Goal: Task Accomplishment & Management: Manage account settings

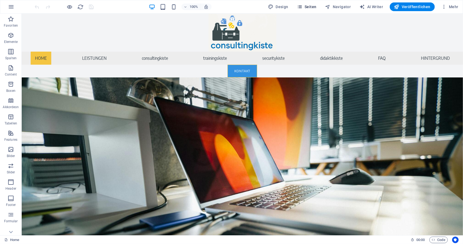
click at [319, 6] on button "Seiten" at bounding box center [307, 6] width 24 height 9
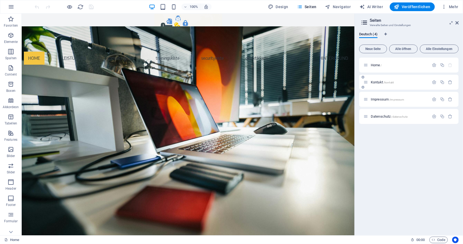
click at [378, 81] on span "Kontakt /kontakt" at bounding box center [382, 82] width 23 height 4
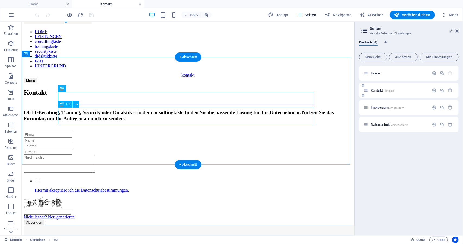
scroll to position [16, 0]
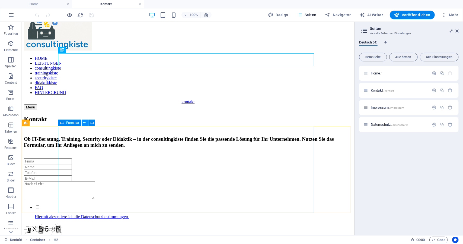
click at [83, 123] on button at bounding box center [85, 122] width 7 height 7
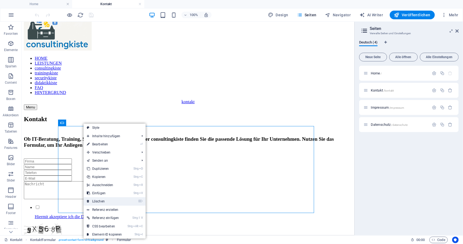
click at [98, 199] on link "⌦ Löschen" at bounding box center [105, 201] width 42 height 8
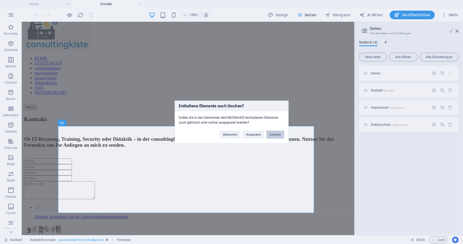
click at [272, 134] on button "Löschen" at bounding box center [276, 135] width 18 height 8
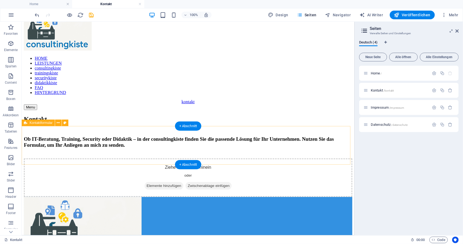
click at [168, 182] on span "Elemente hinzufügen" at bounding box center [163, 186] width 39 height 8
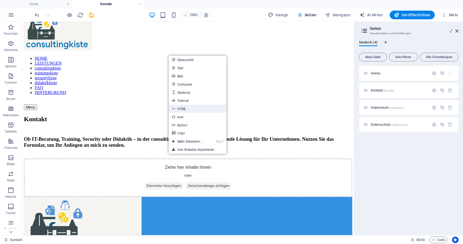
click at [191, 110] on link "HTML" at bounding box center [198, 108] width 58 height 8
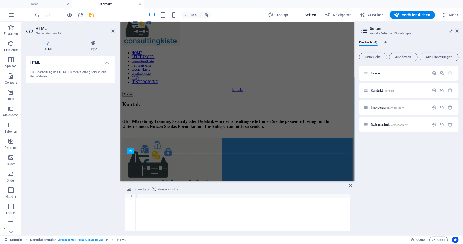
click at [61, 71] on div "Die Bearbeitung des HTML Elements erfolgt direkt auf der Website." at bounding box center [70, 74] width 80 height 9
click at [98, 42] on icon at bounding box center [93, 42] width 43 height 5
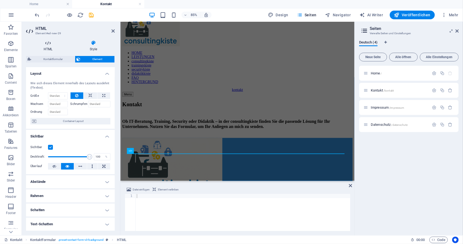
click at [49, 49] on h4 "HTML" at bounding box center [49, 45] width 46 height 11
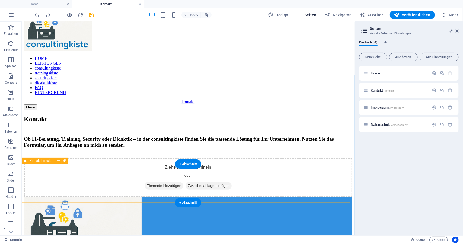
drag, startPoint x: 251, startPoint y: 106, endPoint x: 147, endPoint y: 183, distance: 129.5
click at [165, 189] on span "Elemente hinzufügen" at bounding box center [163, 186] width 39 height 8
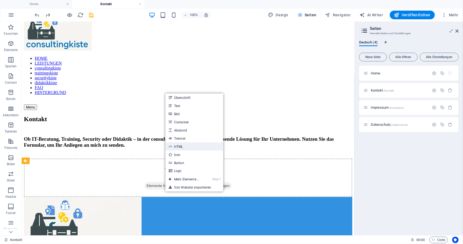
click at [185, 147] on link "HTML" at bounding box center [195, 146] width 58 height 8
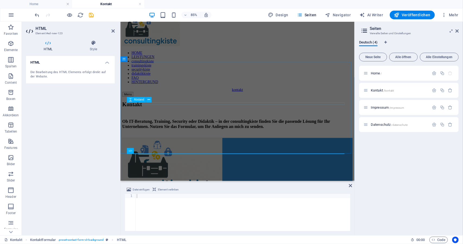
drag, startPoint x: 194, startPoint y: 116, endPoint x: 282, endPoint y: 104, distance: 88.5
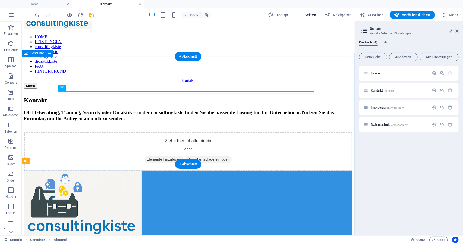
scroll to position [33, 0]
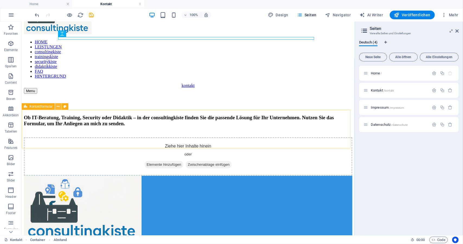
click at [59, 107] on icon at bounding box center [58, 107] width 3 height 6
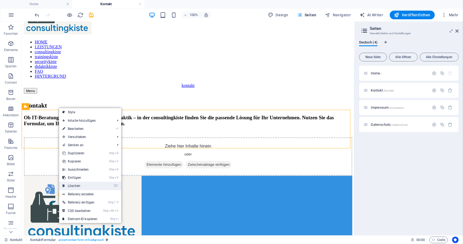
click at [74, 186] on link "⌦ Löschen" at bounding box center [80, 186] width 42 height 8
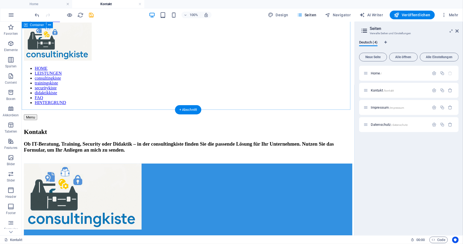
scroll to position [5, 0]
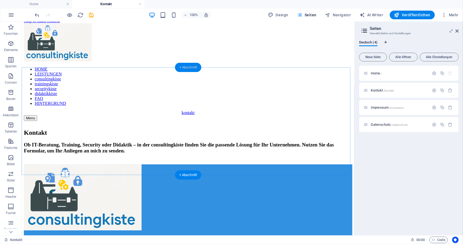
click at [186, 69] on div "+ Abschnitt" at bounding box center [188, 67] width 27 height 9
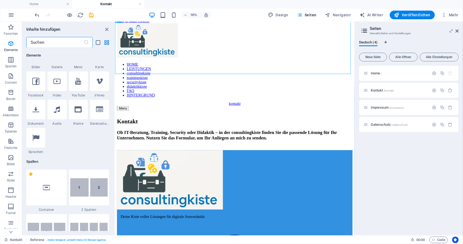
scroll to position [0, 0]
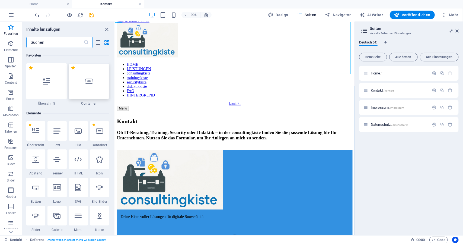
click at [79, 85] on div at bounding box center [89, 81] width 40 height 36
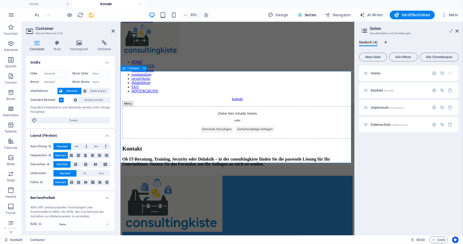
click at [232, 144] on span "Elemente hinzufügen" at bounding box center [233, 148] width 39 height 8
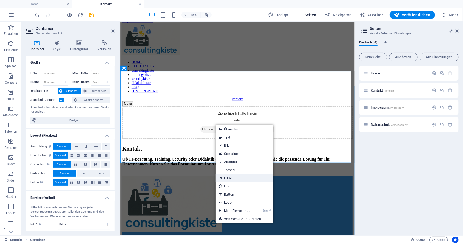
click at [249, 179] on link "HTML" at bounding box center [245, 178] width 58 height 8
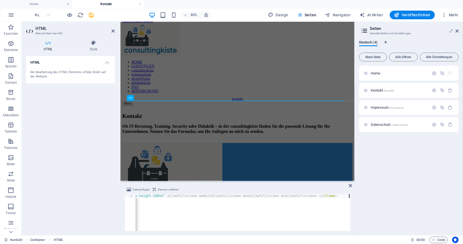
scroll to position [0, 301]
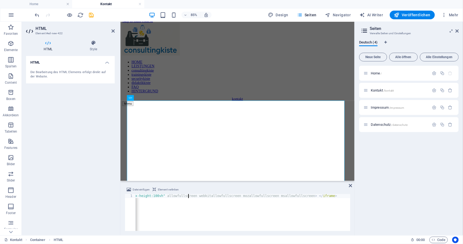
drag, startPoint x: 189, startPoint y: 196, endPoint x: 207, endPoint y: 207, distance: 20.6
click at [190, 196] on div "< iframe width = "640px" height = "480px" src = "[URL][DOMAIN_NAME]" frameborde…" at bounding box center [92, 216] width 516 height 45
type textarea "<iframe width="640px" height="480px" src="[URL][DOMAIN_NAME]" frameborder="0" m…"
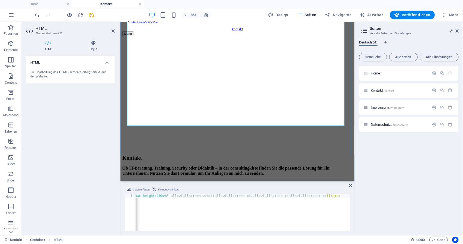
scroll to position [125, 0]
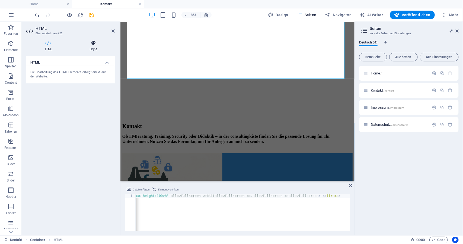
click at [94, 50] on h4 "Style" at bounding box center [93, 45] width 43 height 11
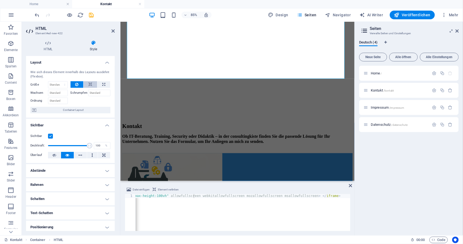
click at [91, 86] on icon at bounding box center [90, 84] width 4 height 7
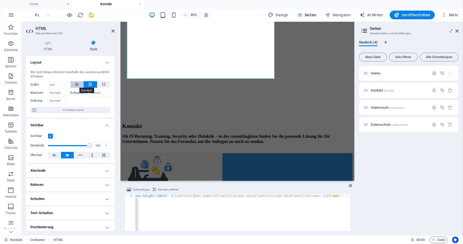
click at [77, 85] on icon at bounding box center [76, 84] width 3 height 7
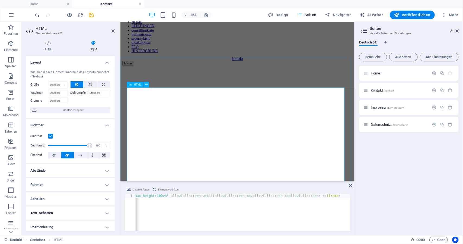
scroll to position [54, 0]
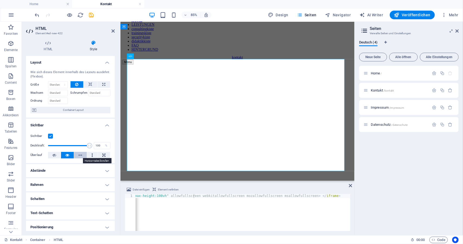
click at [81, 154] on icon at bounding box center [81, 155] width 4 height 7
click at [72, 154] on button at bounding box center [67, 155] width 13 height 7
click at [102, 84] on icon at bounding box center [103, 84] width 3 height 7
type input "100"
select select "%"
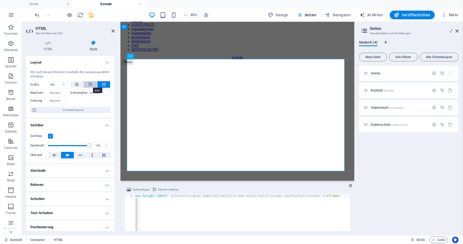
click at [91, 84] on icon at bounding box center [90, 84] width 4 height 7
select select "DISABLED_OPTION_VALUE"
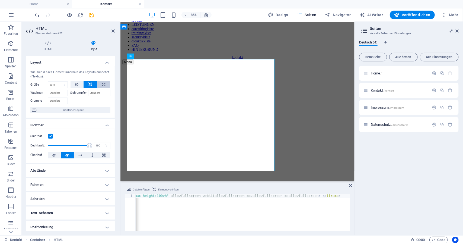
click at [103, 87] on icon at bounding box center [103, 84] width 3 height 7
type input "100"
select select "%"
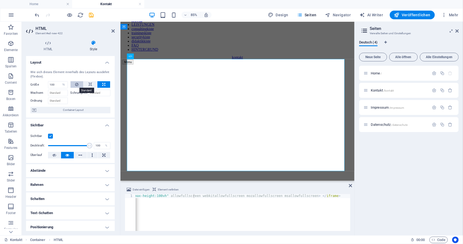
click at [78, 81] on button at bounding box center [77, 84] width 13 height 7
select select "DISABLED_OPTION_VALUE"
click at [89, 85] on icon at bounding box center [90, 84] width 4 height 7
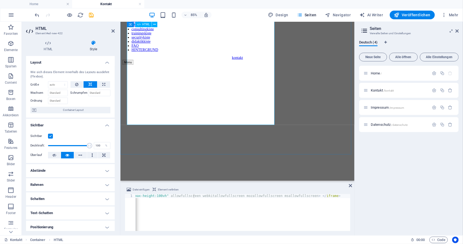
scroll to position [16, 0]
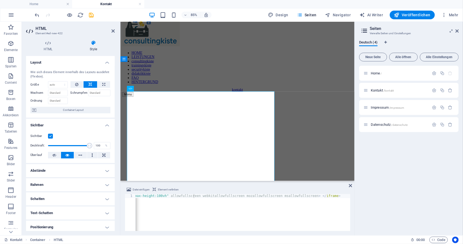
click at [50, 134] on label at bounding box center [50, 136] width 5 height 5
click at [0, 0] on input "Sichtbar" at bounding box center [0, 0] width 0 height 0
click at [49, 135] on label at bounding box center [50, 136] width 5 height 5
click at [0, 0] on input "Sichtbar" at bounding box center [0, 0] width 0 height 0
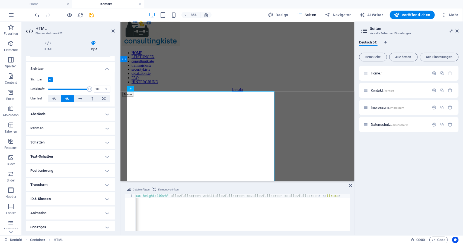
scroll to position [59, 0]
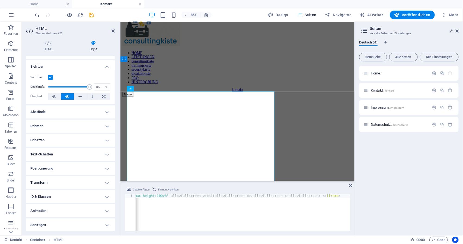
click at [69, 162] on h4 "Positionierung" at bounding box center [70, 168] width 89 height 13
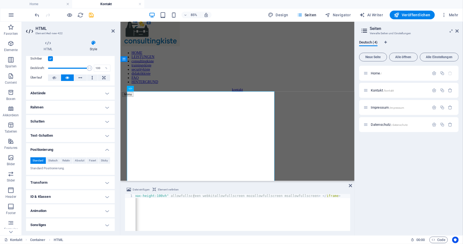
scroll to position [78, 0]
click at [65, 134] on h4 "Text-Schatten" at bounding box center [70, 135] width 89 height 13
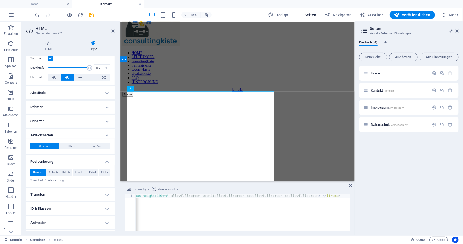
drag, startPoint x: 65, startPoint y: 134, endPoint x: 61, endPoint y: 125, distance: 10.0
click at [64, 134] on h4 "Text-Schatten" at bounding box center [70, 134] width 89 height 10
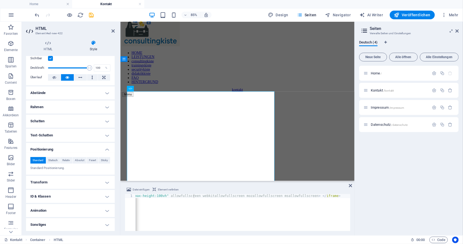
click at [56, 100] on h4 "Rahmen" at bounding box center [70, 106] width 89 height 13
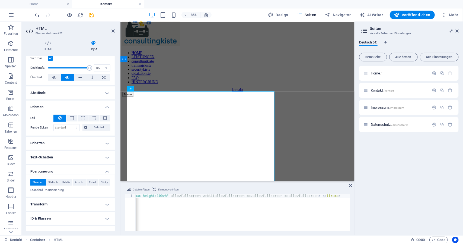
click at [54, 93] on h4 "Abstände" at bounding box center [70, 92] width 89 height 13
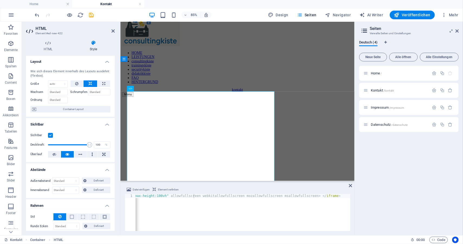
scroll to position [0, 0]
click at [94, 90] on input "Schrumpfen" at bounding box center [99, 93] width 23 height 7
click at [460, 30] on aside "Seiten Verwalte Seiten und Einstellungen Deutsch (4) Neue Seite Alle öffnen All…" at bounding box center [409, 128] width 109 height 213
click at [459, 30] on icon at bounding box center [457, 31] width 3 height 4
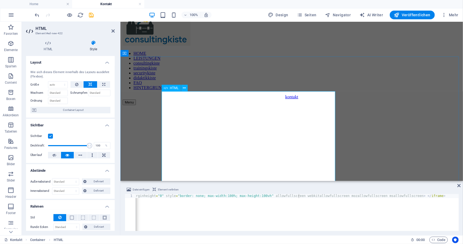
scroll to position [60, 0]
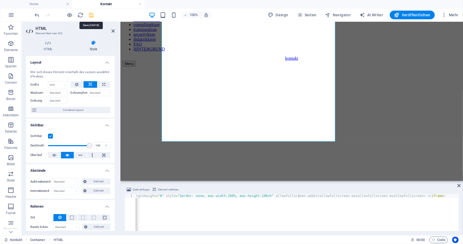
click at [92, 13] on icon "save" at bounding box center [91, 15] width 6 height 6
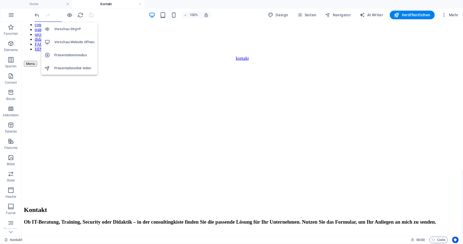
click at [69, 30] on h6 "Vorschau Strg+P" at bounding box center [74, 29] width 40 height 7
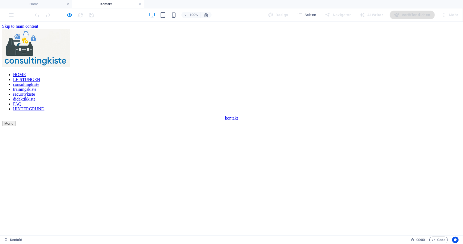
scroll to position [0, 0]
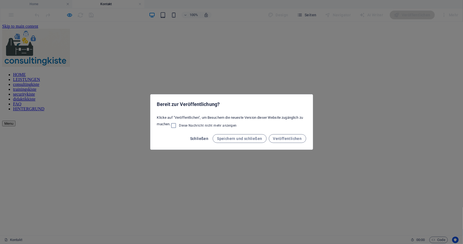
click at [199, 137] on span "Schließen" at bounding box center [199, 138] width 18 height 4
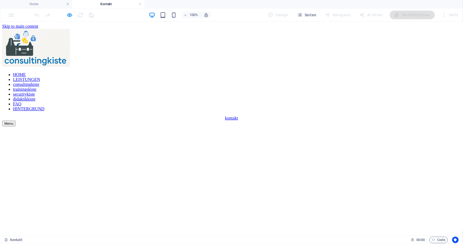
scroll to position [71, 0]
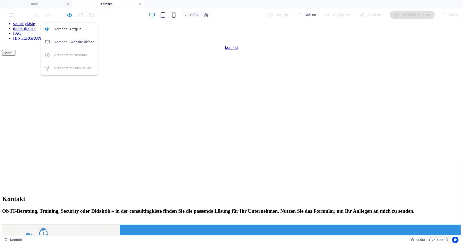
click at [70, 12] on icon "button" at bounding box center [70, 15] width 6 height 6
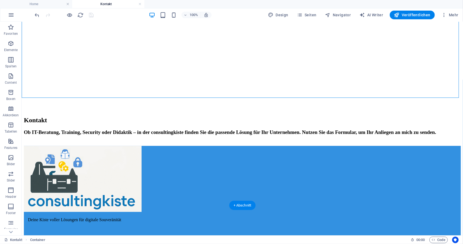
scroll to position [158, 0]
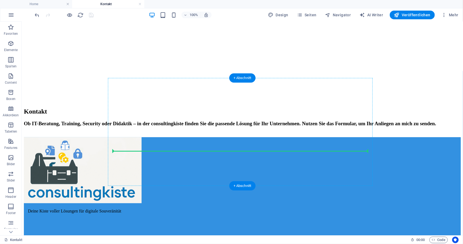
drag, startPoint x: 145, startPoint y: 126, endPoint x: 240, endPoint y: 150, distance: 98.5
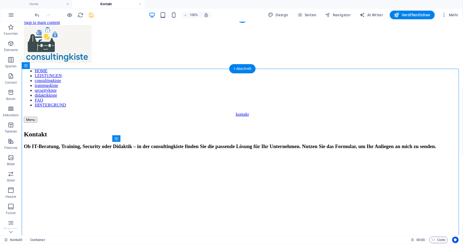
scroll to position [0, 0]
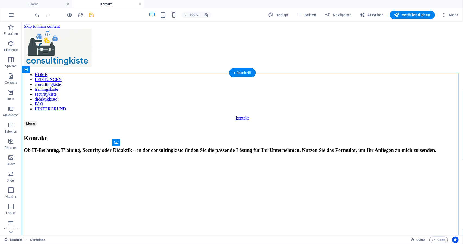
drag, startPoint x: 155, startPoint y: 118, endPoint x: 153, endPoint y: 180, distance: 61.9
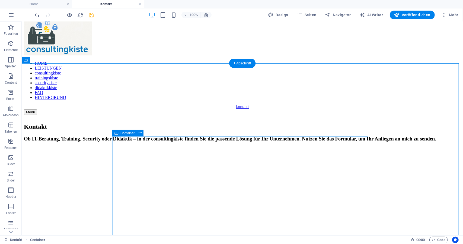
scroll to position [27, 0]
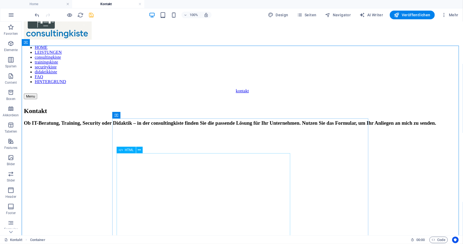
click at [130, 151] on span "HTML" at bounding box center [129, 149] width 9 height 3
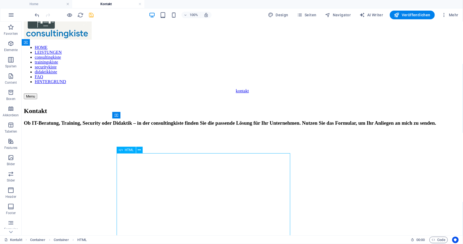
click at [130, 151] on span "HTML" at bounding box center [129, 149] width 9 height 3
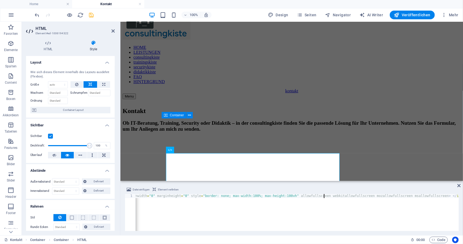
scroll to position [0, 0]
click at [100, 83] on button at bounding box center [103, 84] width 13 height 7
type input "100"
select select "%"
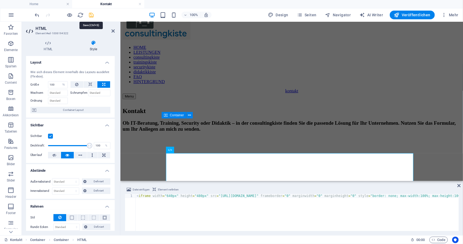
click at [94, 17] on icon "save" at bounding box center [91, 15] width 6 height 6
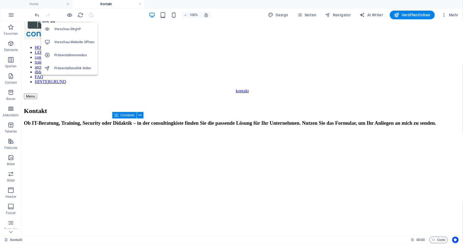
click at [73, 44] on h6 "Vorschau-Website öffnen" at bounding box center [74, 42] width 40 height 7
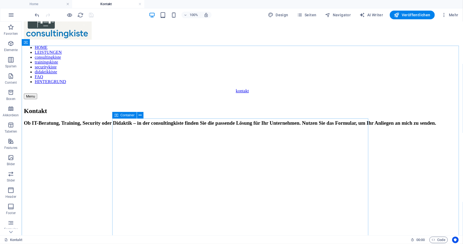
click at [128, 117] on span "Container" at bounding box center [127, 114] width 14 height 3
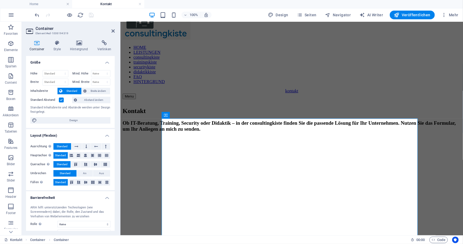
click at [62, 99] on label at bounding box center [61, 99] width 5 height 5
click at [0, 0] on input "Standard Abstand" at bounding box center [0, 0] width 0 height 0
click at [62, 99] on label at bounding box center [61, 99] width 5 height 5
click at [0, 0] on input "Standard Abstand" at bounding box center [0, 0] width 0 height 0
click at [88, 146] on button at bounding box center [86, 146] width 8 height 7
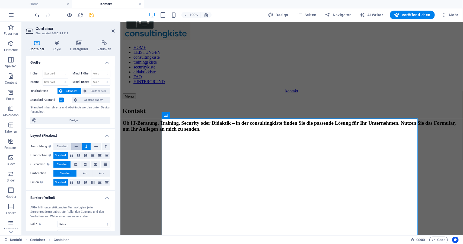
click at [80, 145] on button at bounding box center [76, 146] width 11 height 7
click at [94, 143] on icon at bounding box center [96, 146] width 4 height 7
click at [62, 144] on span "Standard" at bounding box center [62, 146] width 11 height 7
click at [85, 154] on icon at bounding box center [85, 155] width 3 height 7
click at [62, 152] on span "Standard" at bounding box center [60, 155] width 11 height 7
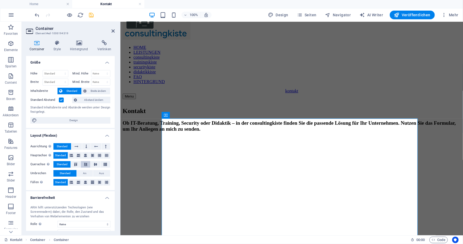
click at [83, 162] on button at bounding box center [85, 164] width 9 height 7
click at [62, 164] on span "Standard" at bounding box center [62, 164] width 11 height 7
click at [172, 149] on icon at bounding box center [170, 150] width 4 height 7
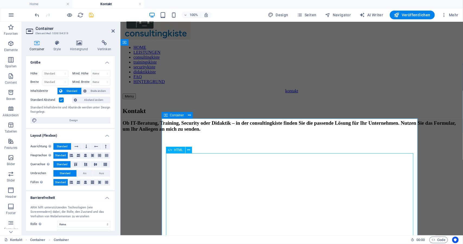
click at [172, 149] on icon at bounding box center [170, 150] width 4 height 7
select select "%"
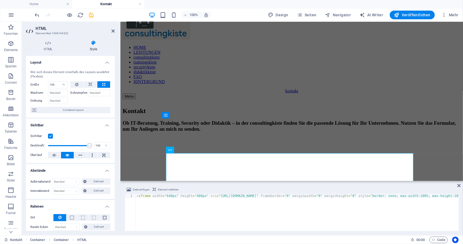
drag, startPoint x: 173, startPoint y: 196, endPoint x: 177, endPoint y: 204, distance: 8.9
click at [173, 196] on div "< iframe width = "640px" height = "480px" src = "[URL][DOMAIN_NAME]" frameborde…" at bounding box center [394, 216] width 516 height 44
click at [194, 195] on div "< iframe width = "100%" height = "480px" src = "[URL][DOMAIN_NAME]" frameborder…" at bounding box center [393, 216] width 514 height 44
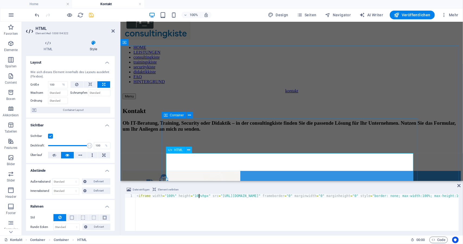
scroll to position [0, 5]
type textarea "<iframe width="100%" height="100vh" src="[URL][DOMAIN_NAME]" frameborder="0" ma…"
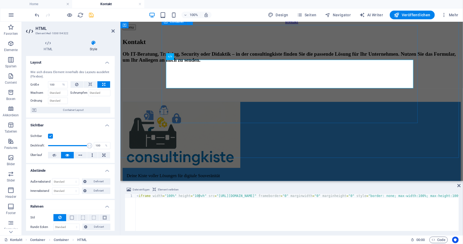
scroll to position [98, 0]
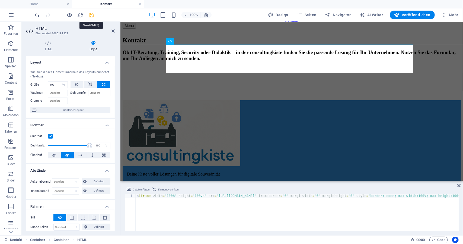
click at [91, 15] on icon "save" at bounding box center [91, 15] width 6 height 6
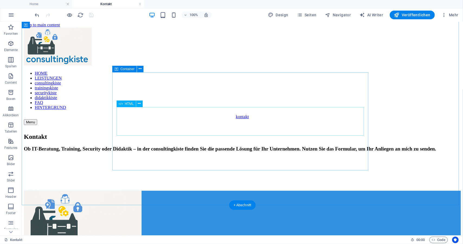
scroll to position [0, 0]
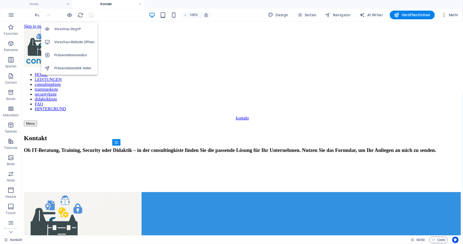
click at [74, 42] on h6 "Vorschau-Website öffnen" at bounding box center [74, 42] width 40 height 7
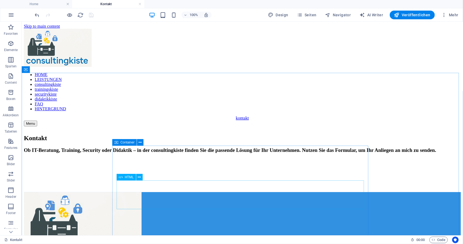
click at [131, 176] on span "HTML" at bounding box center [129, 176] width 9 height 3
select select "%"
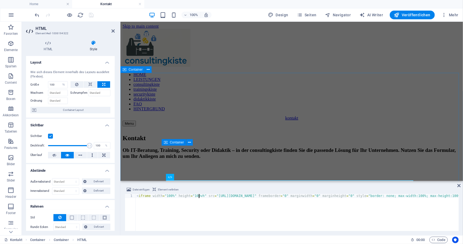
select select "DISABLED_OPTION_VALUE"
type textarea "<iframe width="100%" height="900" src="[URL][DOMAIN_NAME]" frameborder="0" marg…"
click at [228, 213] on div "< iframe width = "100%" height = "900" src = "[URL][DOMAIN_NAME]" frameborder =…" at bounding box center [391, 216] width 510 height 44
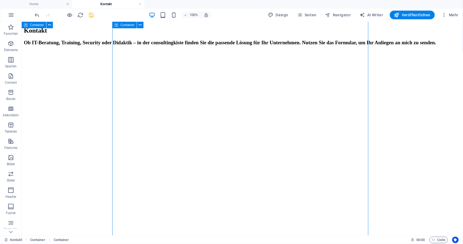
click at [450, 126] on div "Kontakt Ob IT-Beratung, Training, Security oder Didaktik – in der consultingkis…" at bounding box center [242, 144] width 437 height 252
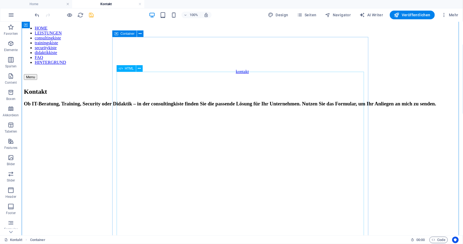
scroll to position [16, 0]
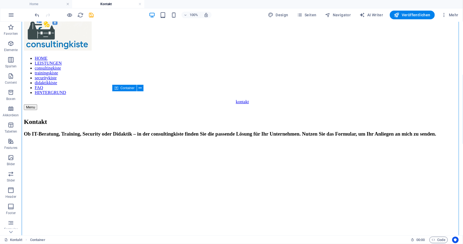
click at [91, 17] on icon "save" at bounding box center [91, 15] width 6 height 6
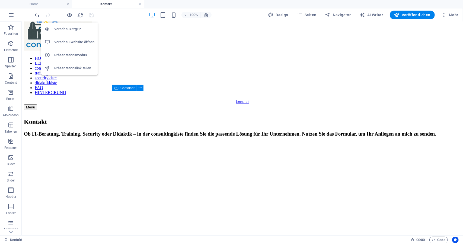
click at [77, 45] on li "Vorschau-Website öffnen" at bounding box center [69, 42] width 56 height 13
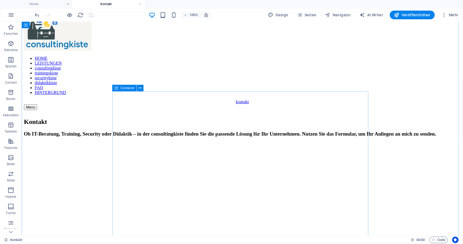
click at [128, 88] on span "Container" at bounding box center [127, 87] width 14 height 3
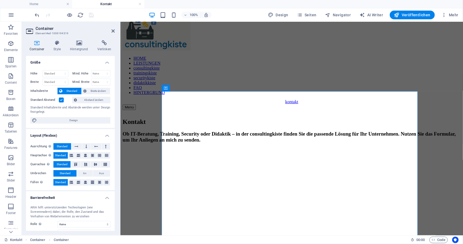
click at [60, 101] on label at bounding box center [61, 99] width 5 height 5
click at [0, 0] on input "Standard Abstand" at bounding box center [0, 0] width 0 height 0
click at [96, 15] on div "100% Design Seiten Navigator AI Writer Veröffentlichen Mehr" at bounding box center [247, 15] width 427 height 9
click at [91, 16] on icon "save" at bounding box center [91, 15] width 6 height 6
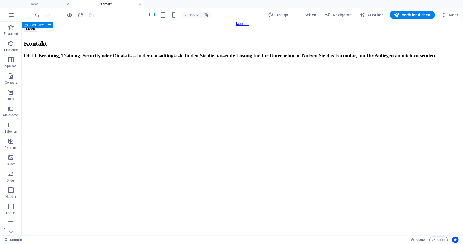
click at [437, 112] on div "Kontakt Ob IT-Beratung, Training, Security oder Didaktik – in der consultingkis…" at bounding box center [242, 157] width 437 height 252
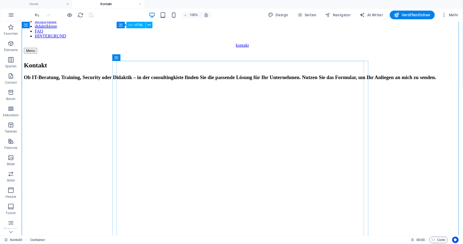
scroll to position [40, 0]
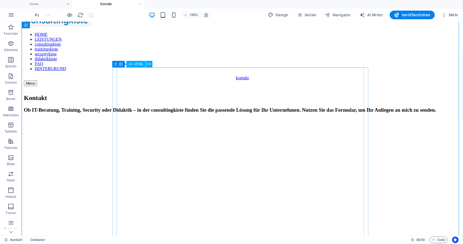
click at [131, 65] on icon at bounding box center [131, 64] width 4 height 7
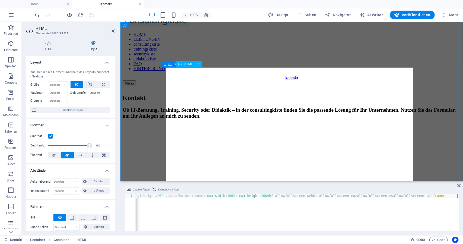
click at [186, 64] on span "HTML" at bounding box center [188, 63] width 9 height 3
click at [185, 64] on span "HTML" at bounding box center [188, 63] width 9 height 3
click at [186, 64] on span "HTML" at bounding box center [188, 63] width 9 height 3
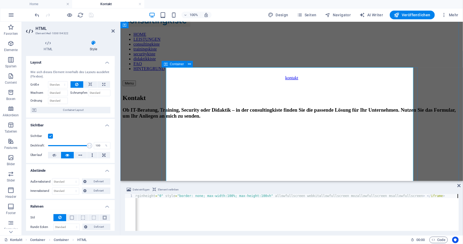
click at [173, 64] on span "Container" at bounding box center [177, 63] width 14 height 3
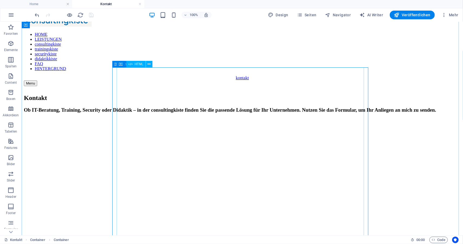
click at [184, 123] on div at bounding box center [242, 230] width 437 height 214
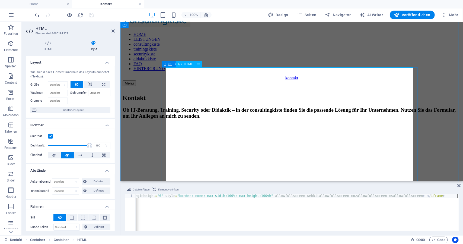
drag, startPoint x: 189, startPoint y: 127, endPoint x: 191, endPoint y: 123, distance: 4.6
click at [190, 129] on div at bounding box center [291, 209] width 338 height 160
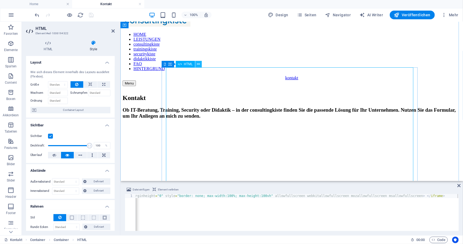
click at [199, 65] on icon at bounding box center [198, 64] width 3 height 6
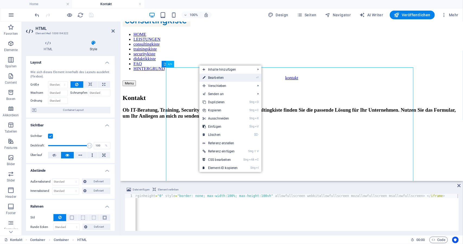
click at [209, 78] on link "⏎ Bearbeiten" at bounding box center [220, 78] width 42 height 8
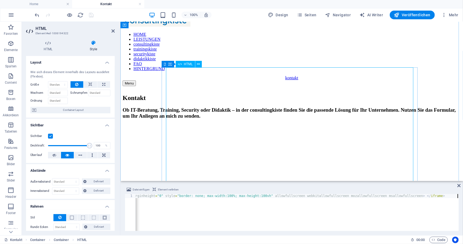
click at [239, 146] on div at bounding box center [291, 209] width 338 height 160
click at [239, 145] on div at bounding box center [291, 209] width 338 height 160
click at [302, 129] on div at bounding box center [291, 209] width 338 height 160
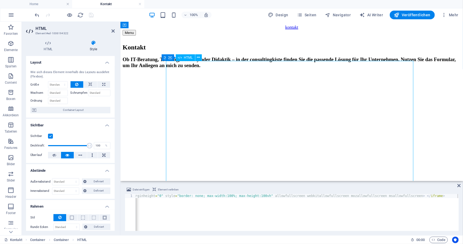
scroll to position [149, 0]
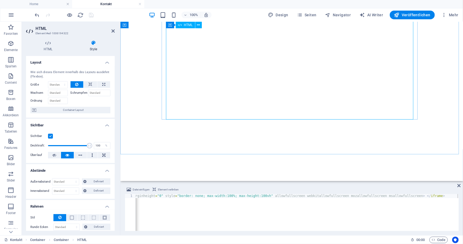
click at [355, 104] on div at bounding box center [291, 101] width 338 height 160
click at [354, 104] on div at bounding box center [291, 101] width 338 height 160
drag, startPoint x: 354, startPoint y: 104, endPoint x: 350, endPoint y: 102, distance: 4.6
click at [354, 104] on div at bounding box center [291, 101] width 338 height 160
click at [267, 79] on div at bounding box center [291, 101] width 338 height 160
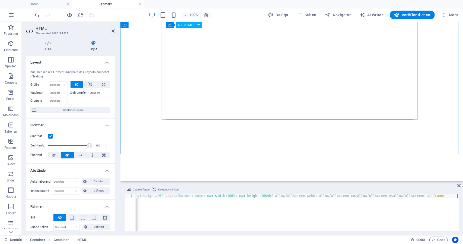
click at [267, 79] on div at bounding box center [291, 101] width 338 height 160
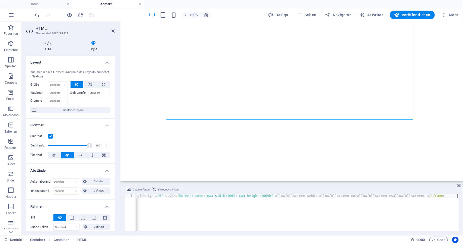
click at [47, 49] on h4 "HTML" at bounding box center [49, 45] width 46 height 11
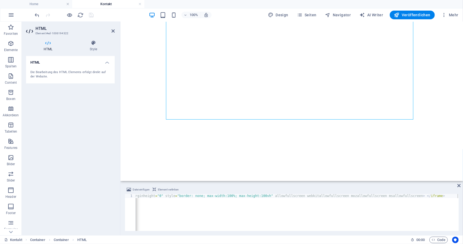
click at [64, 77] on div "Die Bearbeitung des HTML Elements erfolgt direkt auf der Website." at bounding box center [70, 74] width 80 height 9
drag, startPoint x: 65, startPoint y: 76, endPoint x: 68, endPoint y: 70, distance: 6.8
click at [65, 75] on div "Die Bearbeitung des HTML Elements erfolgt direkt auf der Website." at bounding box center [70, 74] width 80 height 9
click at [68, 70] on div "Die Bearbeitung des HTML Elements erfolgt direkt auf der Website." at bounding box center [70, 74] width 80 height 9
drag, startPoint x: 68, startPoint y: 70, endPoint x: 67, endPoint y: 65, distance: 5.0
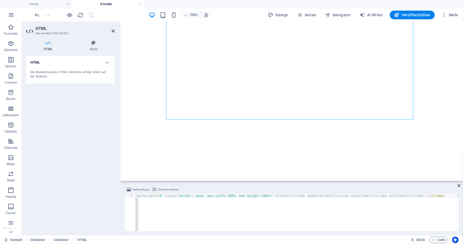
click at [68, 69] on div "Die Bearbeitung des HTML Elements erfolgt direkt auf der Website." at bounding box center [70, 75] width 89 height 18
click at [52, 46] on h4 "HTML" at bounding box center [49, 45] width 46 height 11
click at [208, 76] on div at bounding box center [291, 101] width 338 height 160
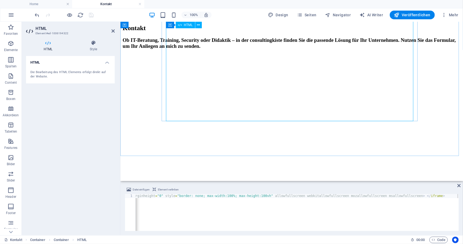
scroll to position [67, 0]
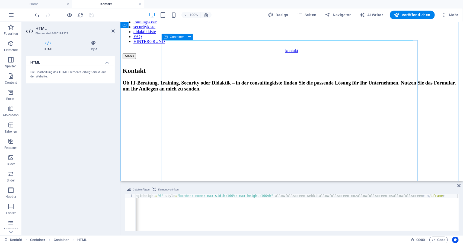
click at [168, 39] on div "Container" at bounding box center [174, 37] width 24 height 7
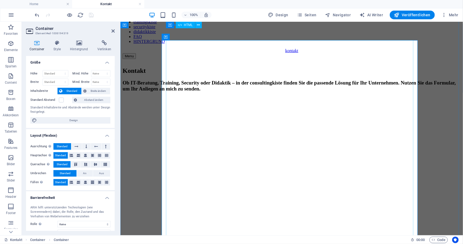
scroll to position [0, 0]
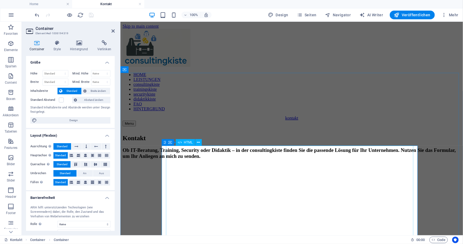
click at [190, 142] on span "HTML" at bounding box center [188, 142] width 9 height 3
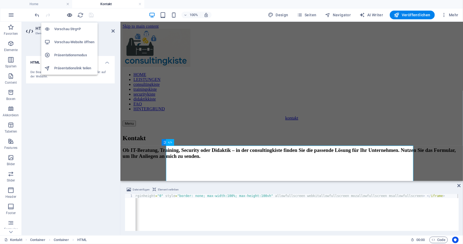
click at [70, 15] on icon "button" at bounding box center [70, 15] width 6 height 6
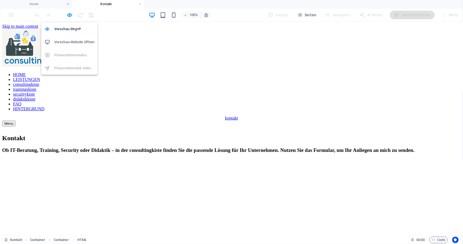
click at [81, 42] on h6 "Vorschau-Website öffnen" at bounding box center [74, 42] width 40 height 7
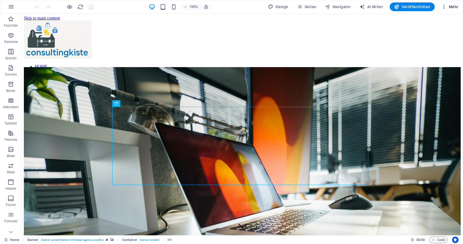
click at [444, 8] on icon "button" at bounding box center [444, 6] width 5 height 5
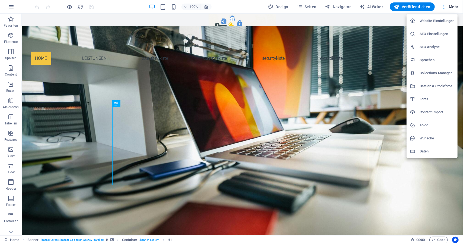
click at [431, 24] on li "Website-Einstellungen" at bounding box center [432, 20] width 51 height 13
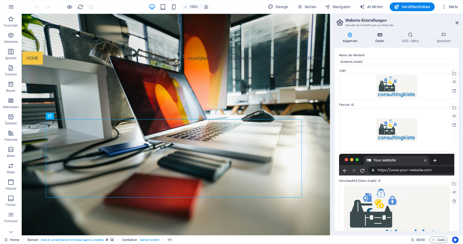
click at [379, 35] on icon at bounding box center [380, 34] width 25 height 5
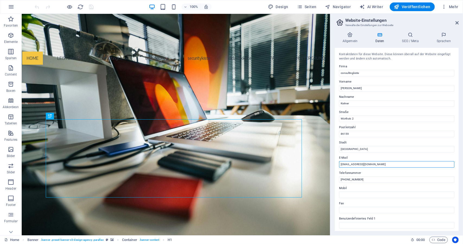
click at [373, 163] on input "[EMAIL_ADDRESS][DOMAIN_NAME]" at bounding box center [396, 164] width 115 height 7
type input "info@consultingkiste.com"
click at [427, 22] on h2 "Website-Einstellungen" at bounding box center [401, 20] width 113 height 5
click at [93, 7] on icon "save" at bounding box center [91, 7] width 6 height 6
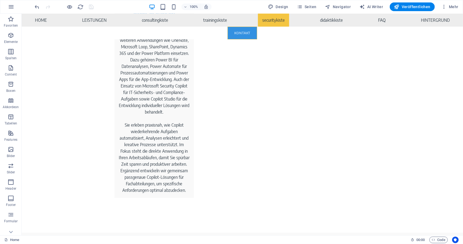
scroll to position [3913, 0]
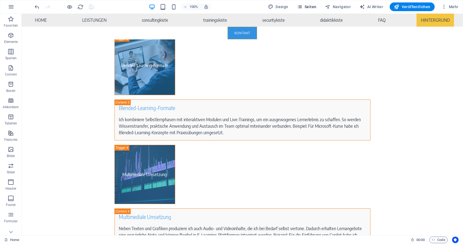
click at [313, 7] on span "Seiten" at bounding box center [307, 6] width 20 height 5
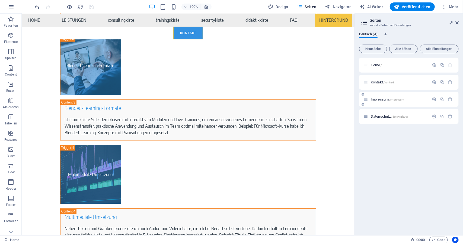
click at [378, 99] on span "Impressum /impressum" at bounding box center [388, 99] width 34 height 4
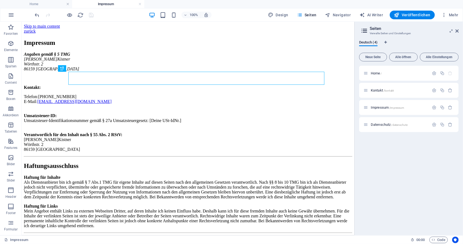
scroll to position [0, 0]
click at [380, 125] on span "Datenschutz /datenschutz" at bounding box center [389, 124] width 37 height 4
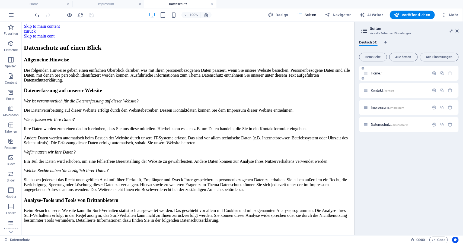
click at [376, 72] on span "Home /" at bounding box center [376, 73] width 11 height 4
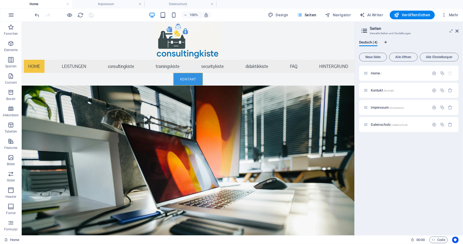
click at [90, 15] on div at bounding box center [64, 15] width 61 height 9
click at [303, 17] on icon "button" at bounding box center [299, 14] width 5 height 5
click at [378, 90] on span "Kontakt /kontakt" at bounding box center [382, 90] width 23 height 4
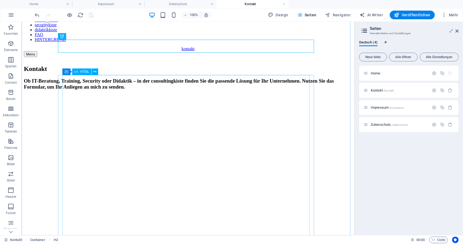
scroll to position [71, 0]
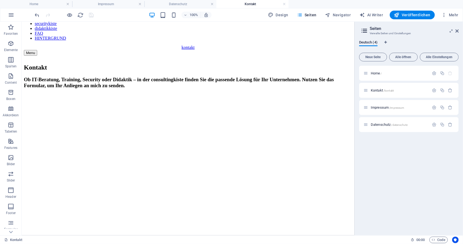
click at [141, 5] on link at bounding box center [139, 4] width 3 height 5
click at [140, 4] on link at bounding box center [139, 4] width 3 height 5
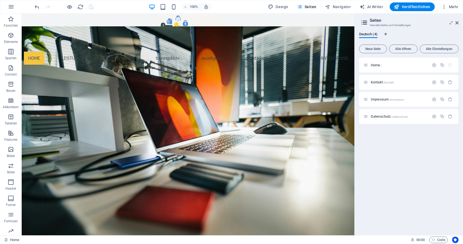
click at [140, 4] on div "100% Design Seiten Navigator AI Writer Veröffentlichen Mehr" at bounding box center [247, 6] width 427 height 9
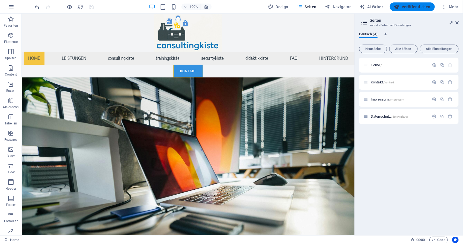
click at [411, 8] on span "Veröffentlichen" at bounding box center [412, 6] width 36 height 5
